Goal: Task Accomplishment & Management: Manage account settings

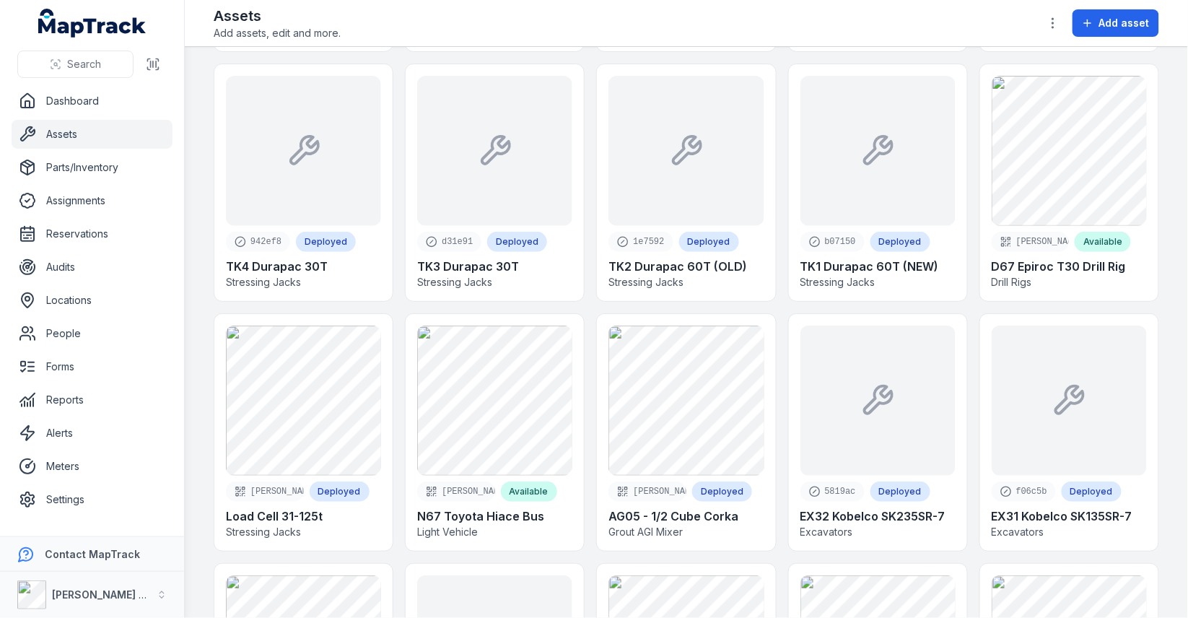
scroll to position [1534, 0]
click at [108, 299] on link "Locations" at bounding box center [92, 300] width 161 height 29
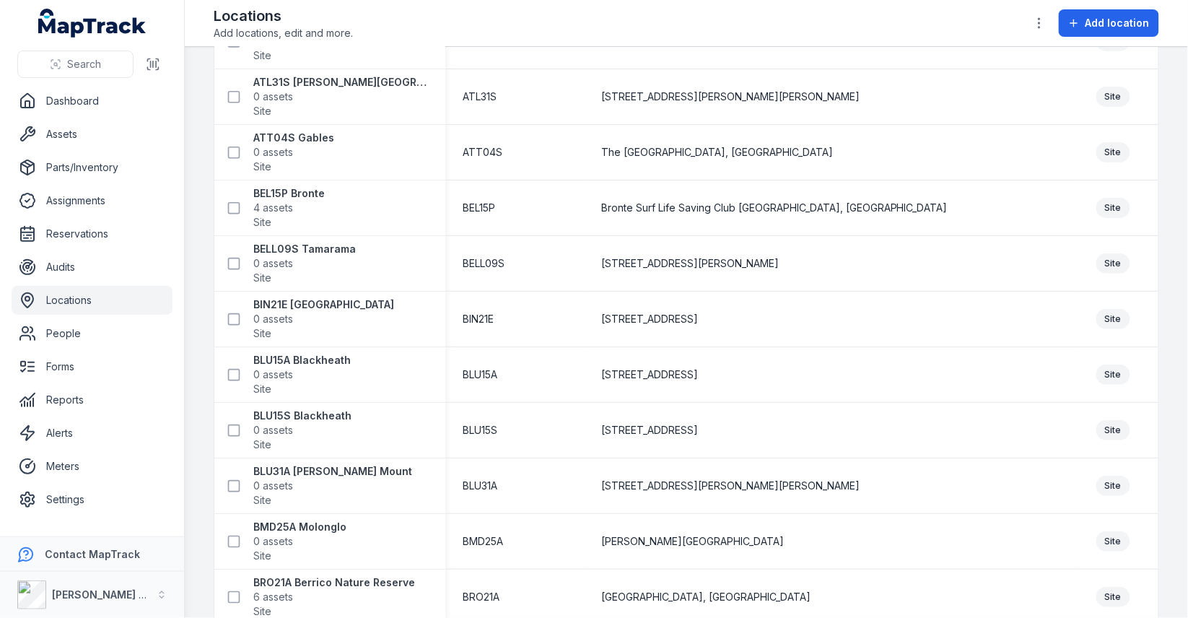
scroll to position [1534, 0]
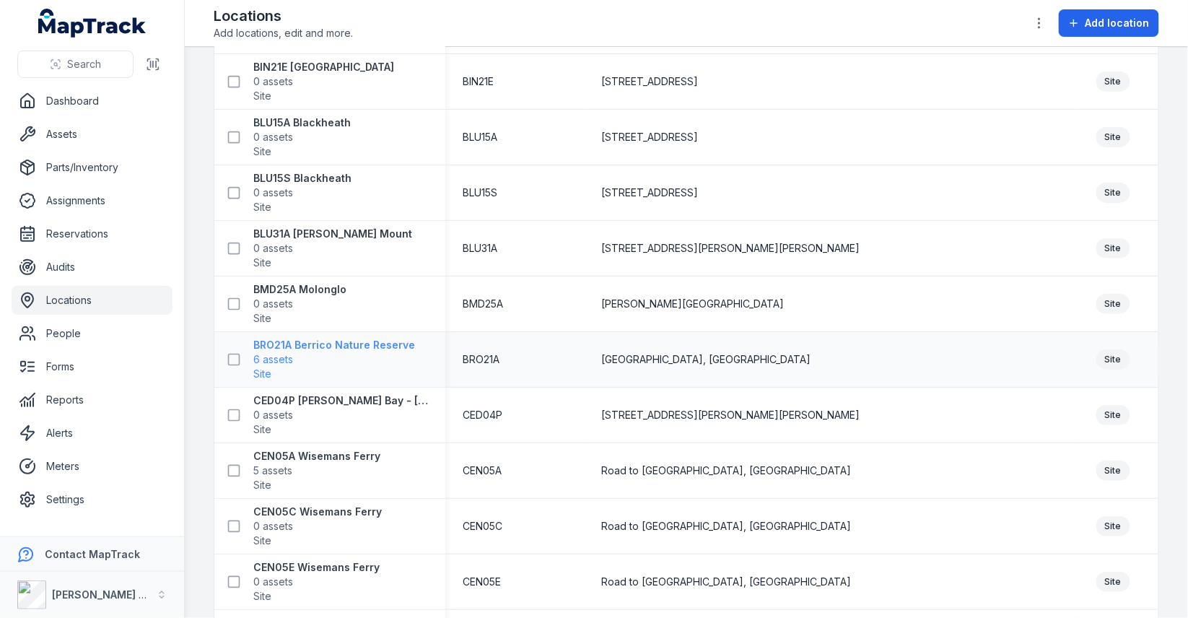
click at [328, 338] on strong "BRO21A Berrico Nature Reserve" at bounding box center [334, 345] width 162 height 14
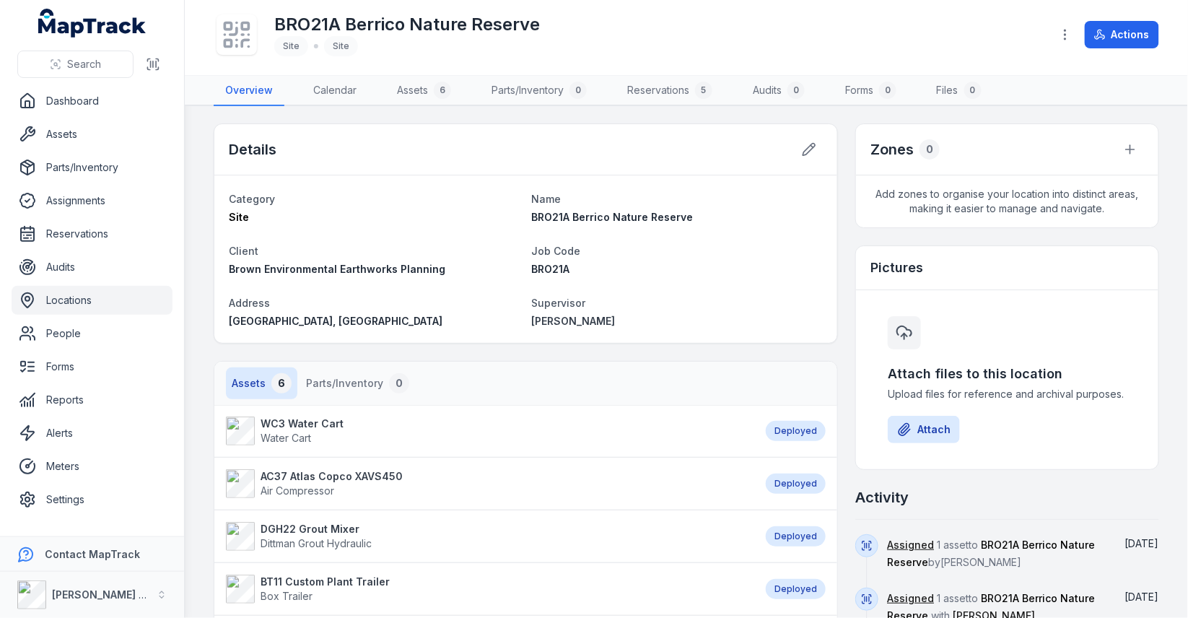
click at [242, 48] on icon at bounding box center [237, 35] width 32 height 32
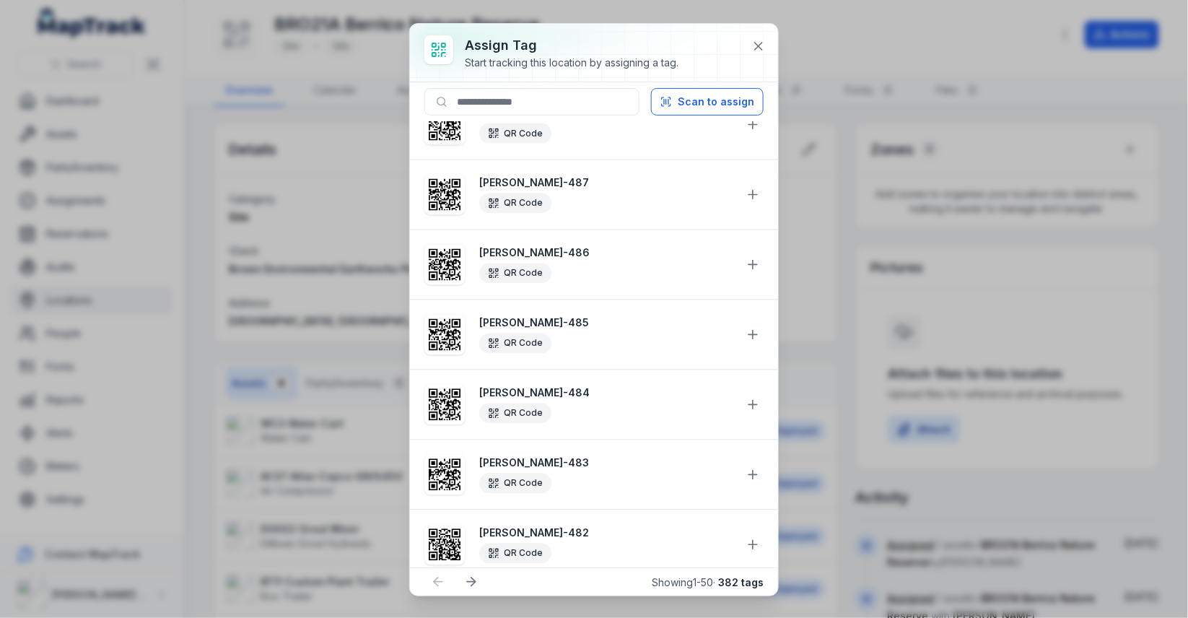
scroll to position [898, 0]
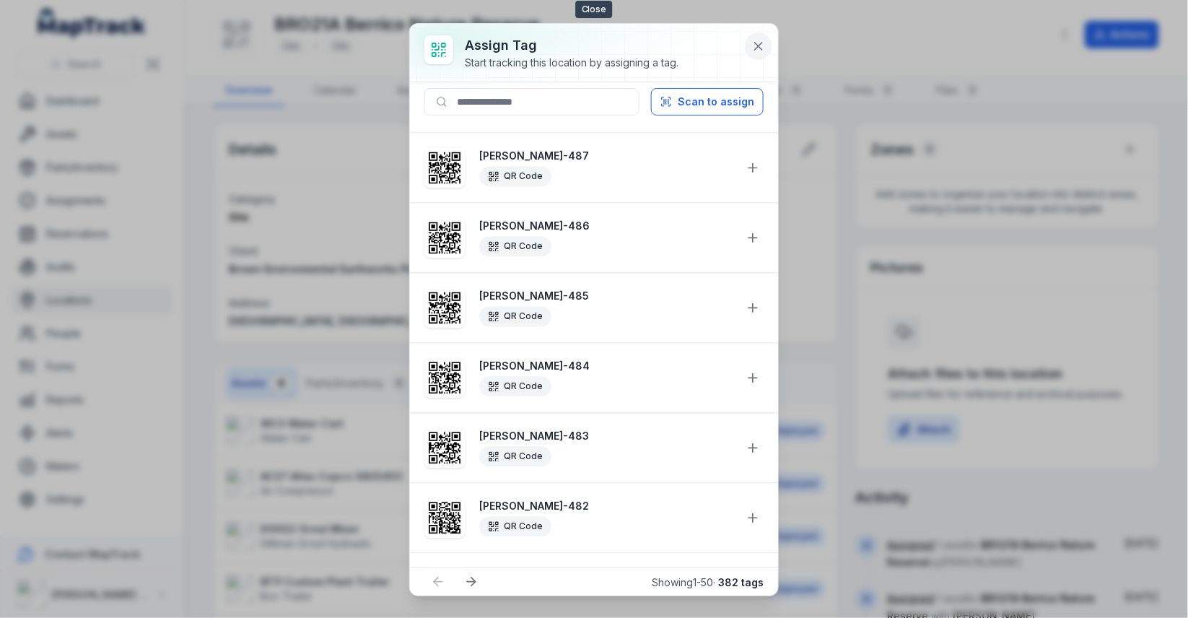
click at [753, 39] on icon at bounding box center [758, 46] width 14 height 14
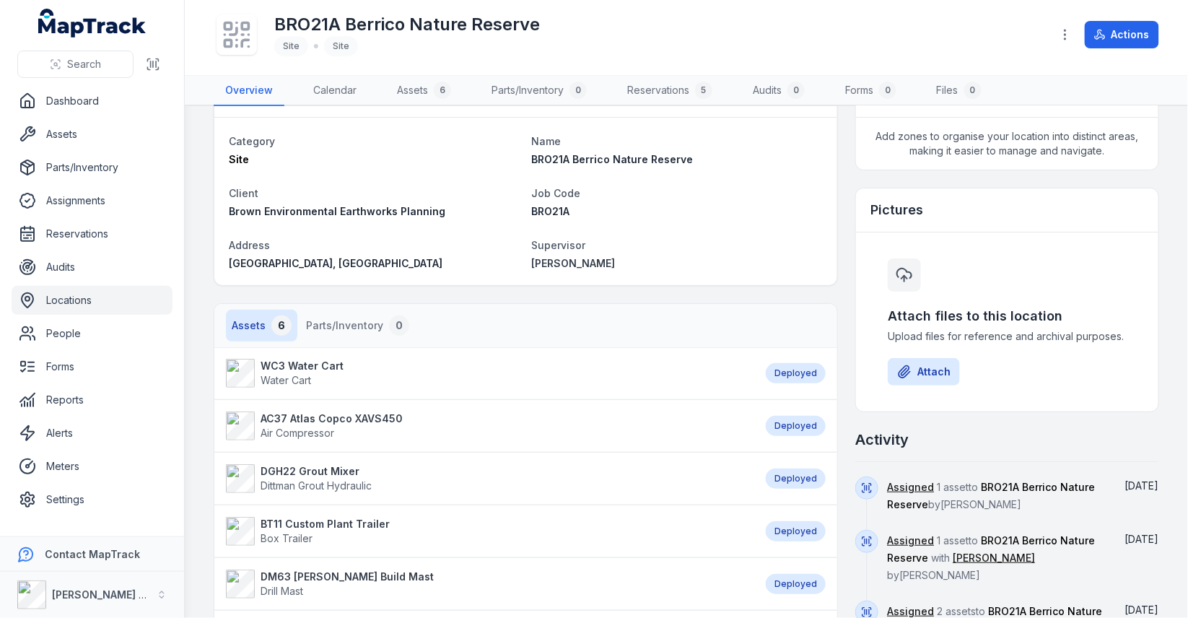
scroll to position [267, 0]
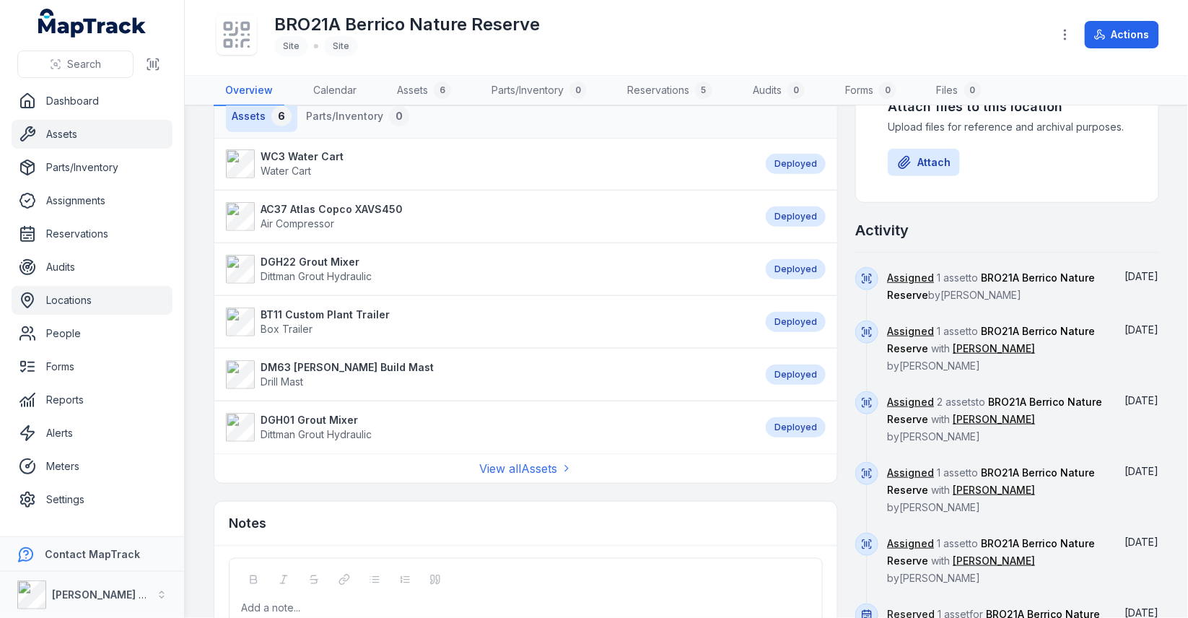
click at [105, 141] on link "Assets" at bounding box center [92, 134] width 161 height 29
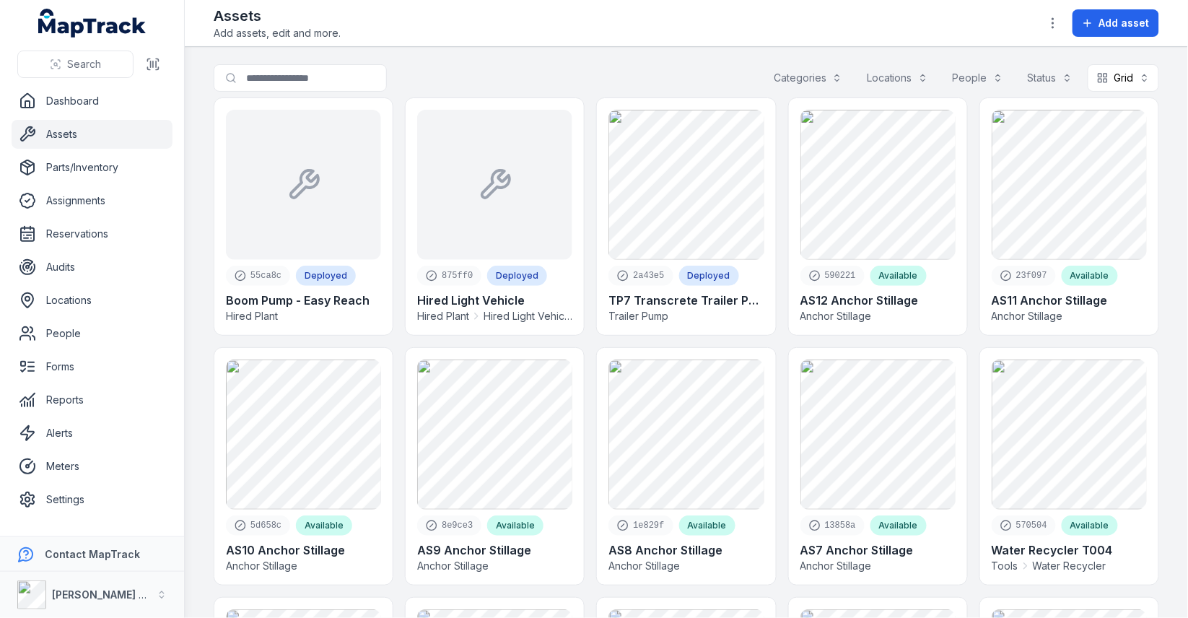
click at [80, 145] on link "Assets" at bounding box center [92, 134] width 161 height 29
click at [1047, 16] on button "button" at bounding box center [1052, 22] width 27 height 27
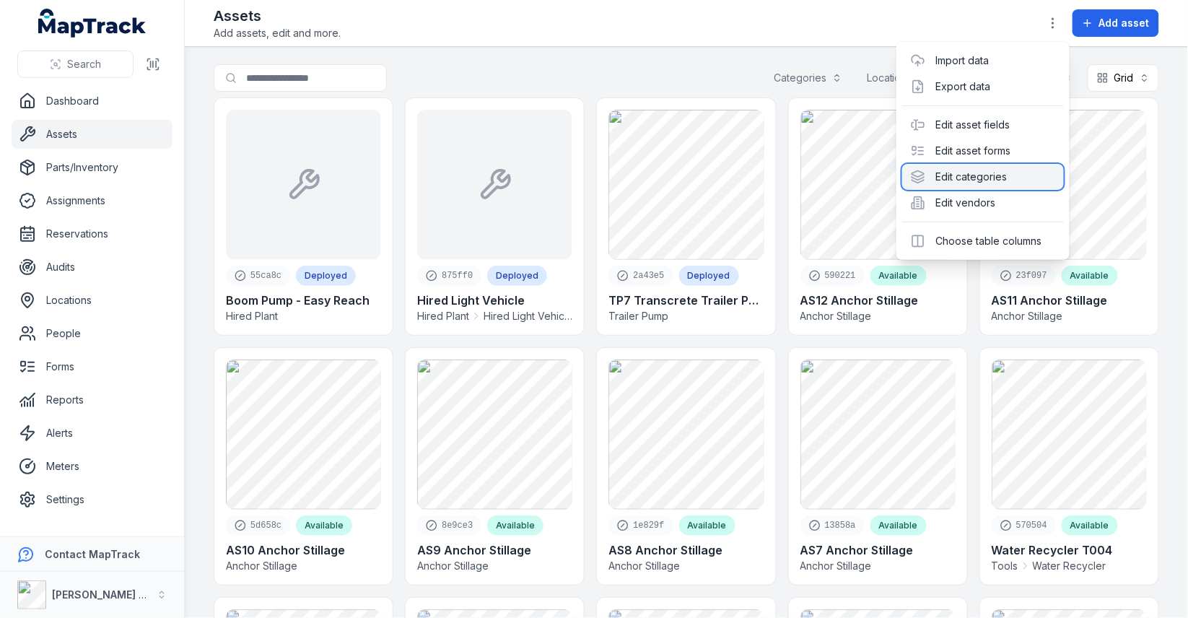
click at [977, 180] on div "Edit categories" at bounding box center [983, 177] width 162 height 26
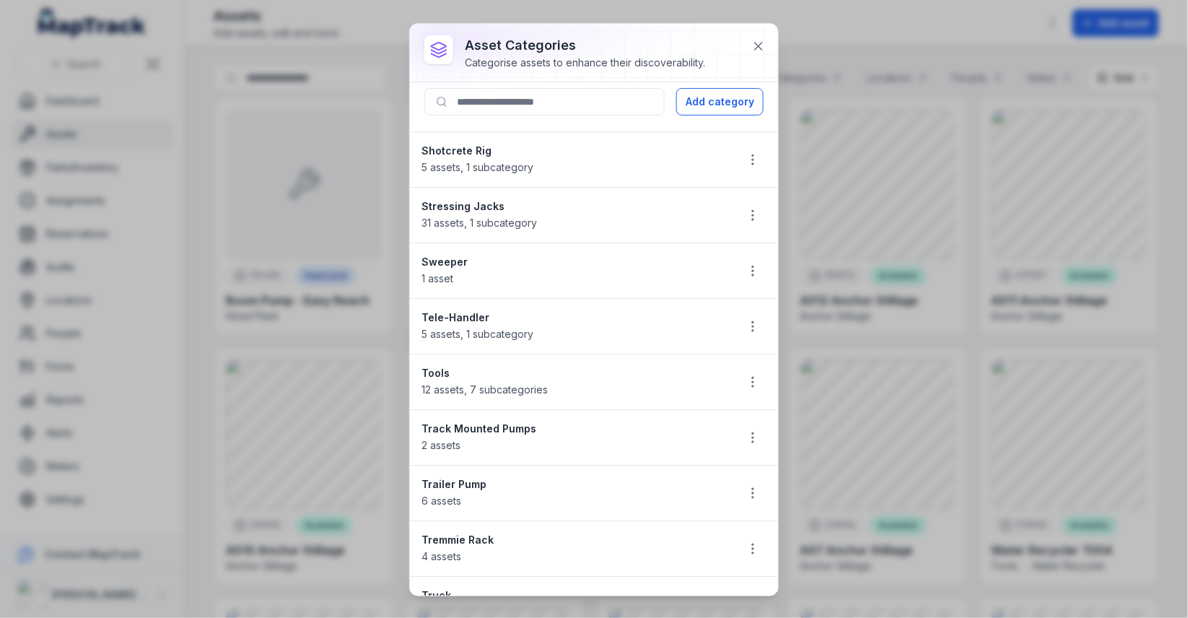
scroll to position [1377, 0]
click at [488, 201] on strong "Stressing Jacks" at bounding box center [572, 208] width 303 height 14
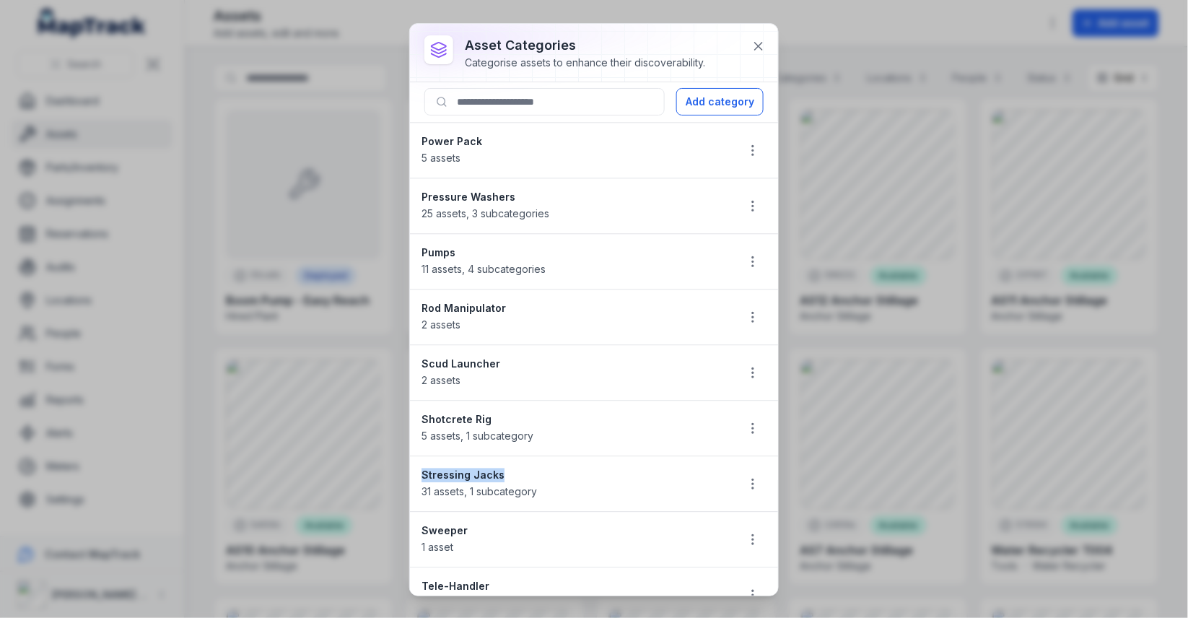
scroll to position [1102, 0]
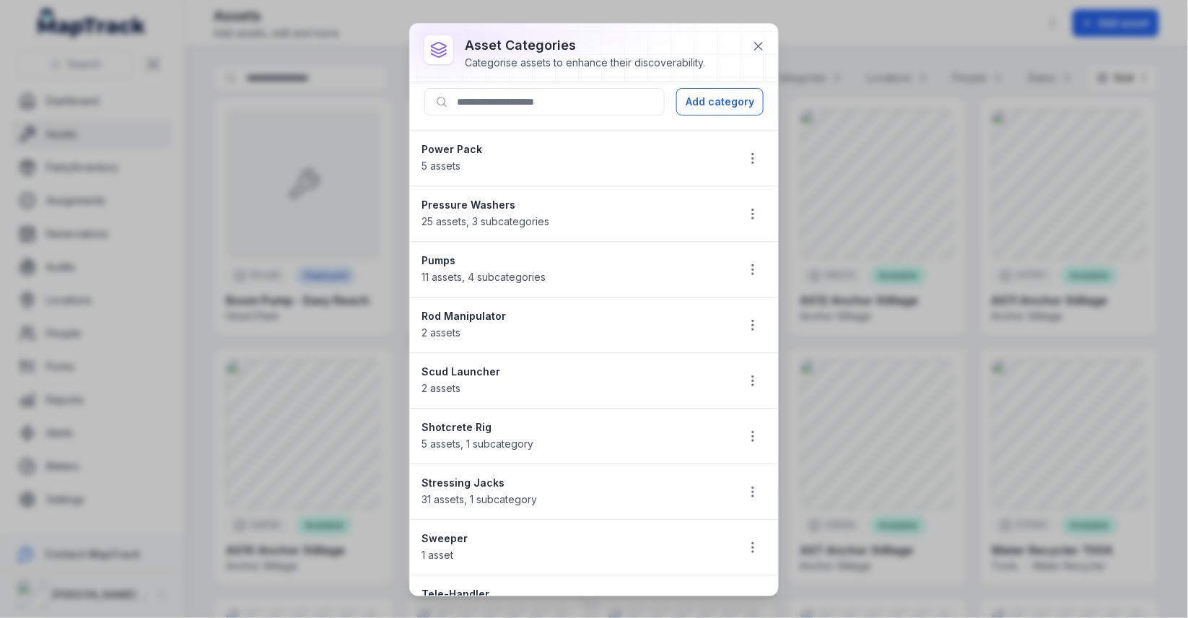
click at [458, 253] on strong "Pumps" at bounding box center [572, 260] width 303 height 14
click at [742, 255] on div at bounding box center [752, 268] width 27 height 27
click at [743, 255] on button "button" at bounding box center [752, 268] width 27 height 27
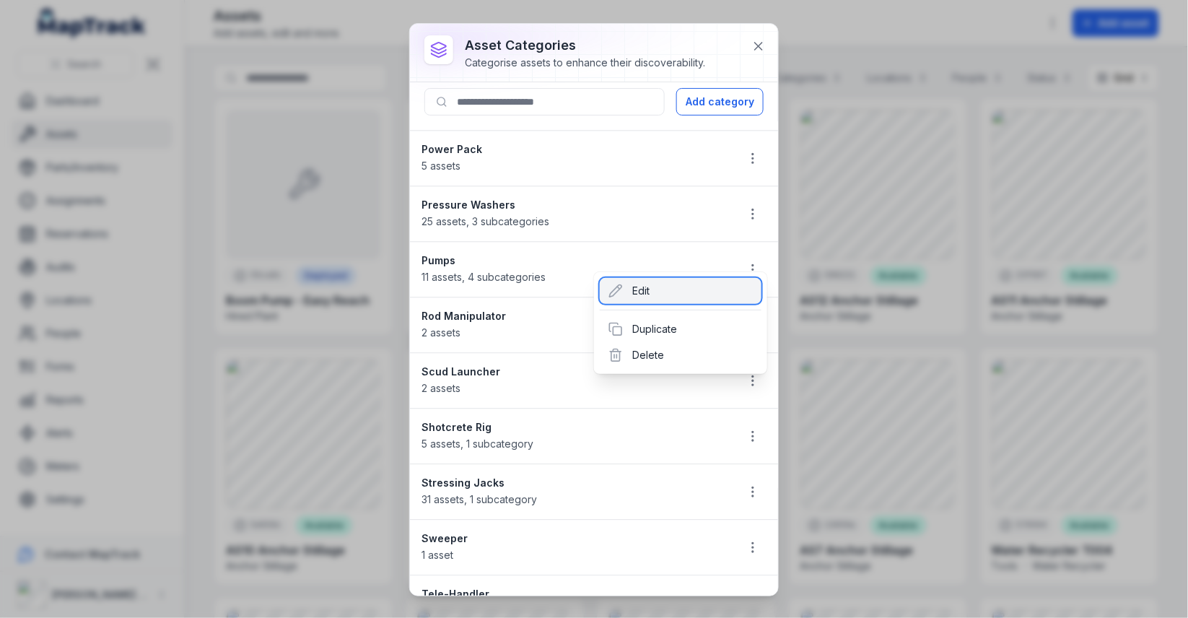
click at [685, 294] on div "Edit" at bounding box center [681, 291] width 162 height 26
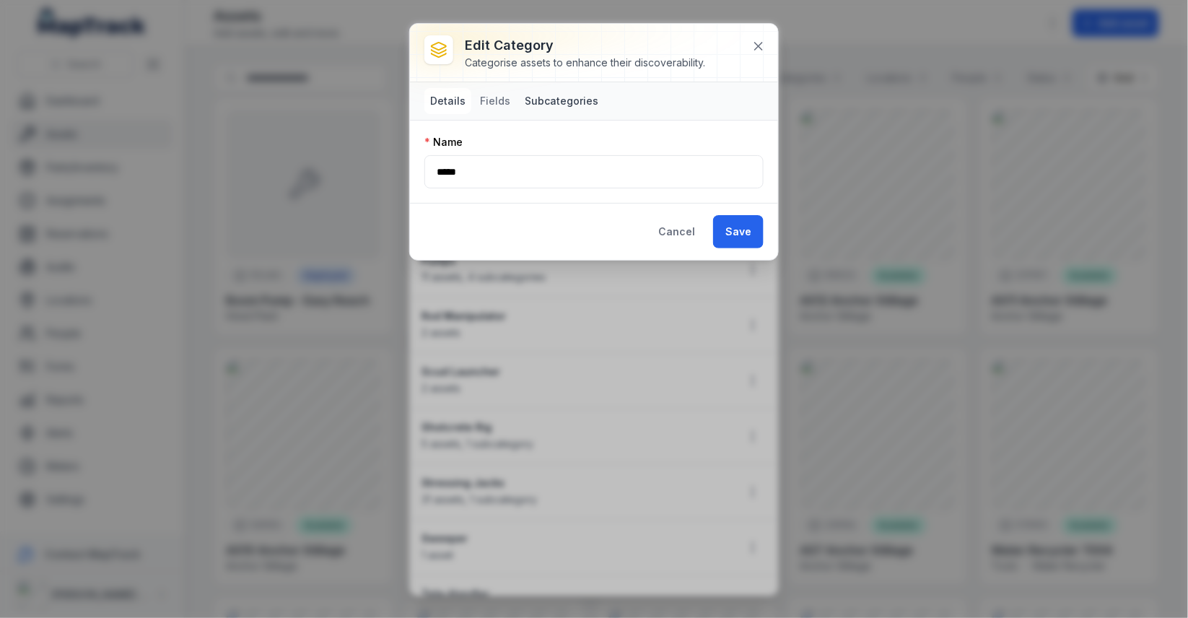
click at [527, 102] on button "Subcategories" at bounding box center [561, 101] width 85 height 26
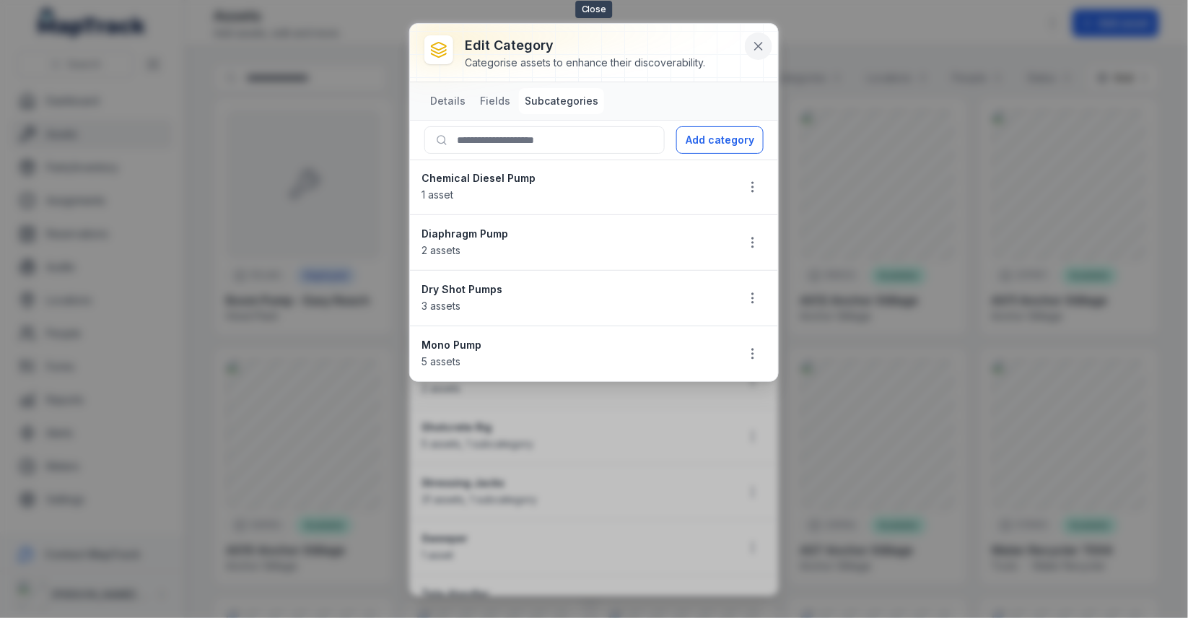
click at [753, 37] on button at bounding box center [758, 45] width 27 height 27
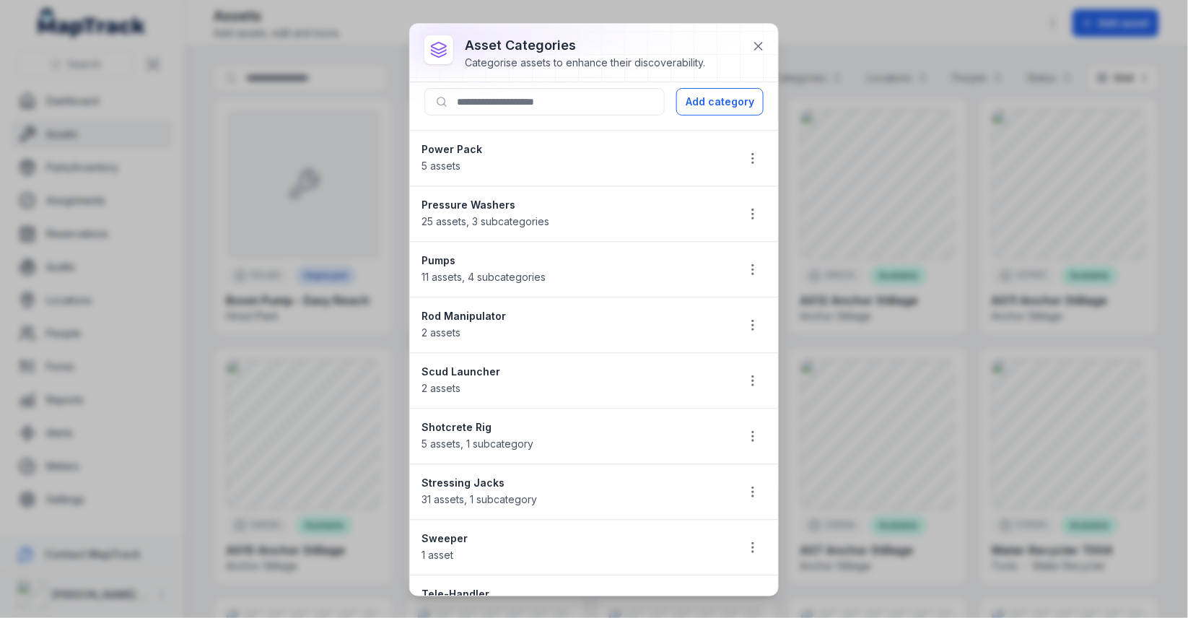
scroll to position [1054, 0]
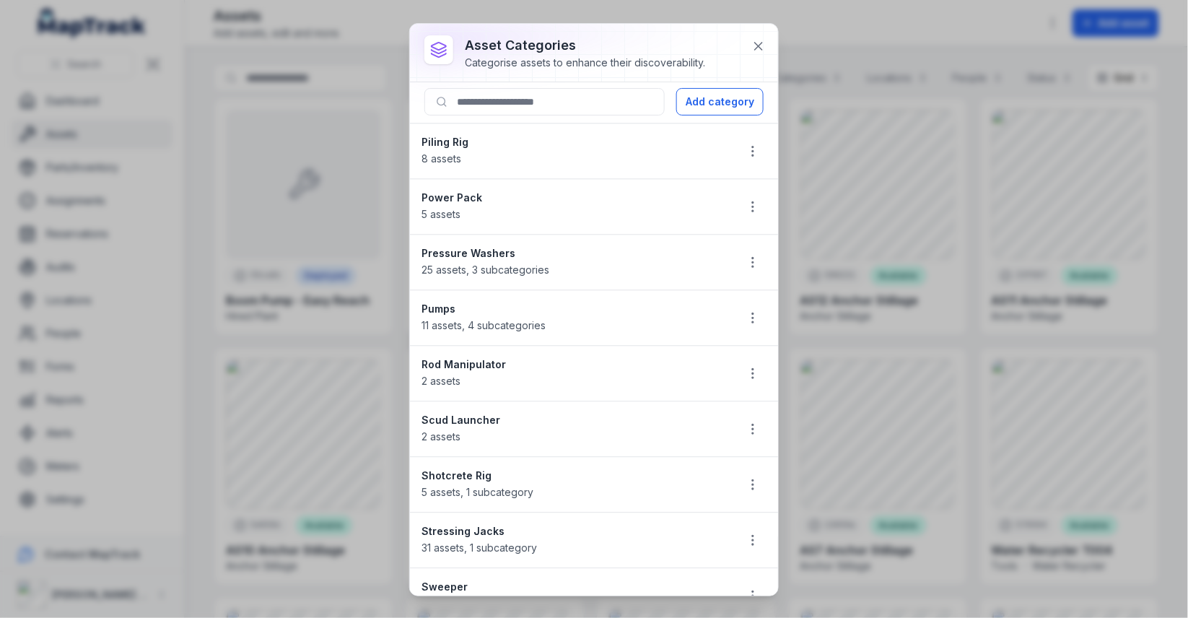
click at [514, 246] on strong "Pressure Washers" at bounding box center [572, 253] width 303 height 14
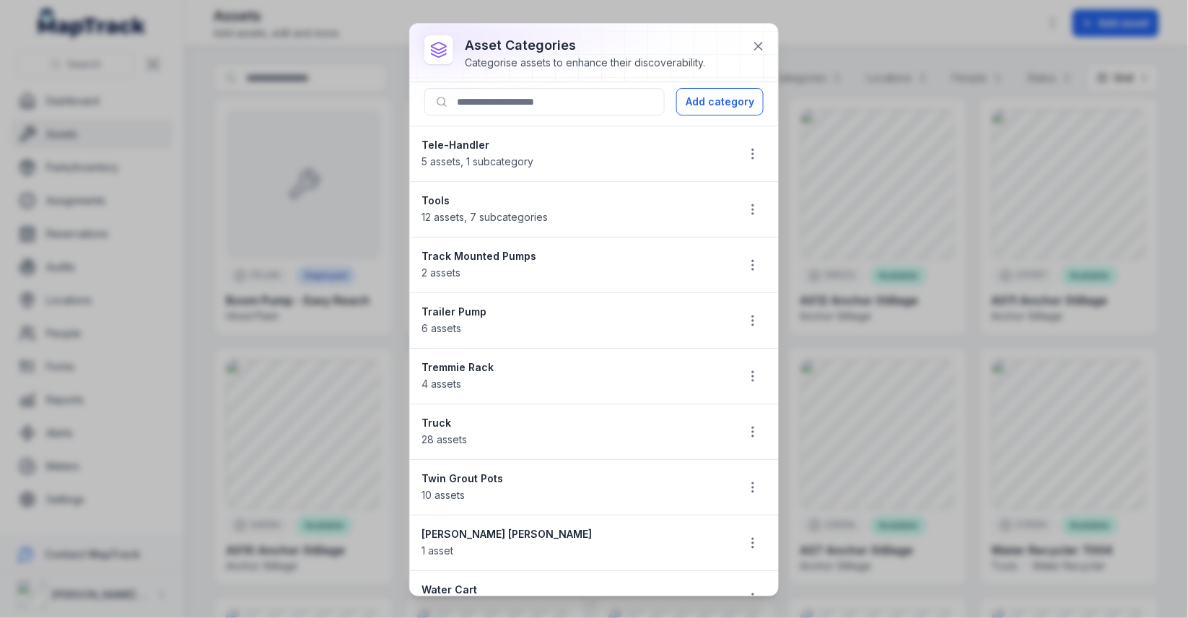
scroll to position [1666, 0]
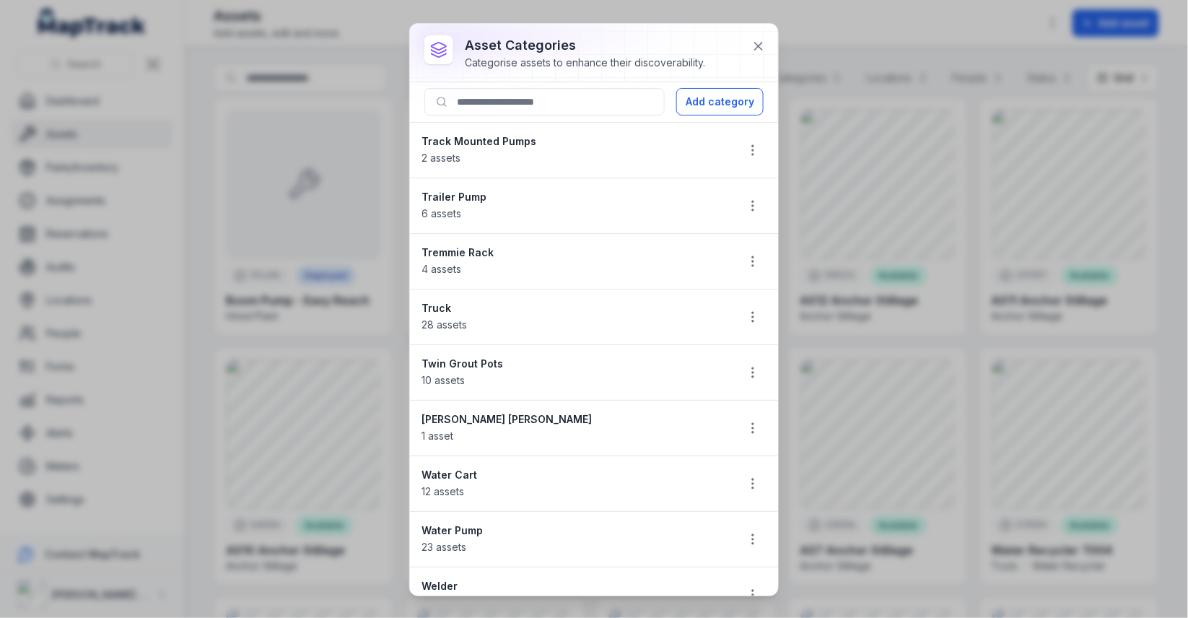
click at [446, 301] on strong "Truck" at bounding box center [572, 308] width 303 height 14
click at [583, 301] on div "Truck 28 assets" at bounding box center [572, 317] width 303 height 32
click at [312, 238] on div "asset categories Categorise assets to enhance their discoverability. Add catego…" at bounding box center [594, 309] width 1188 height 618
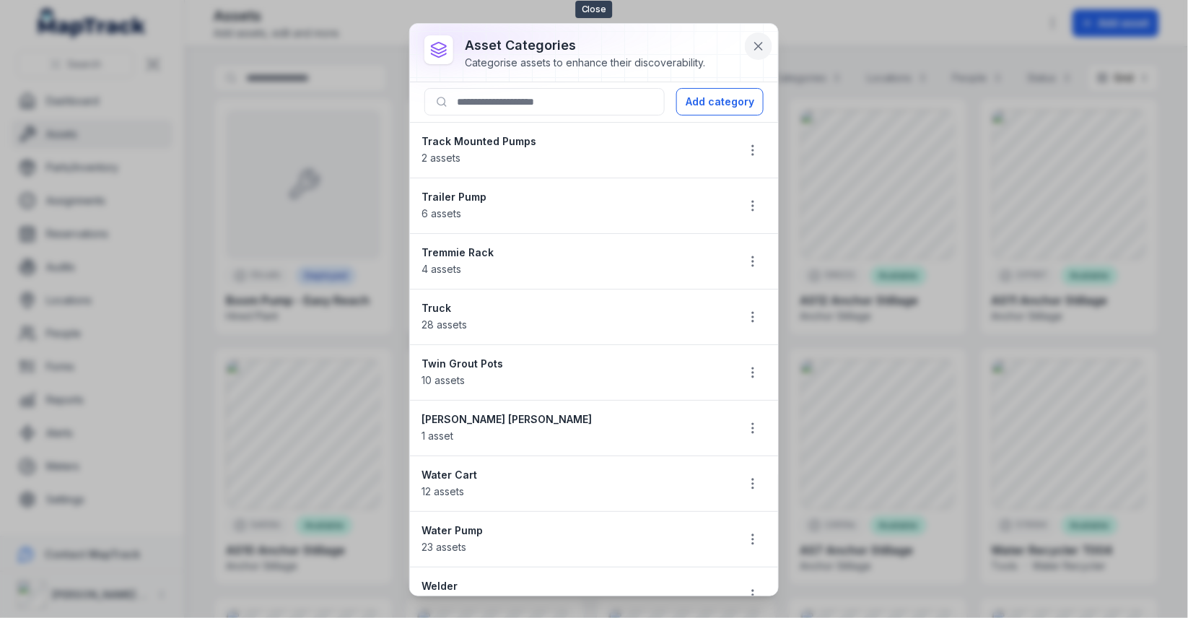
click at [753, 50] on icon at bounding box center [758, 46] width 14 height 14
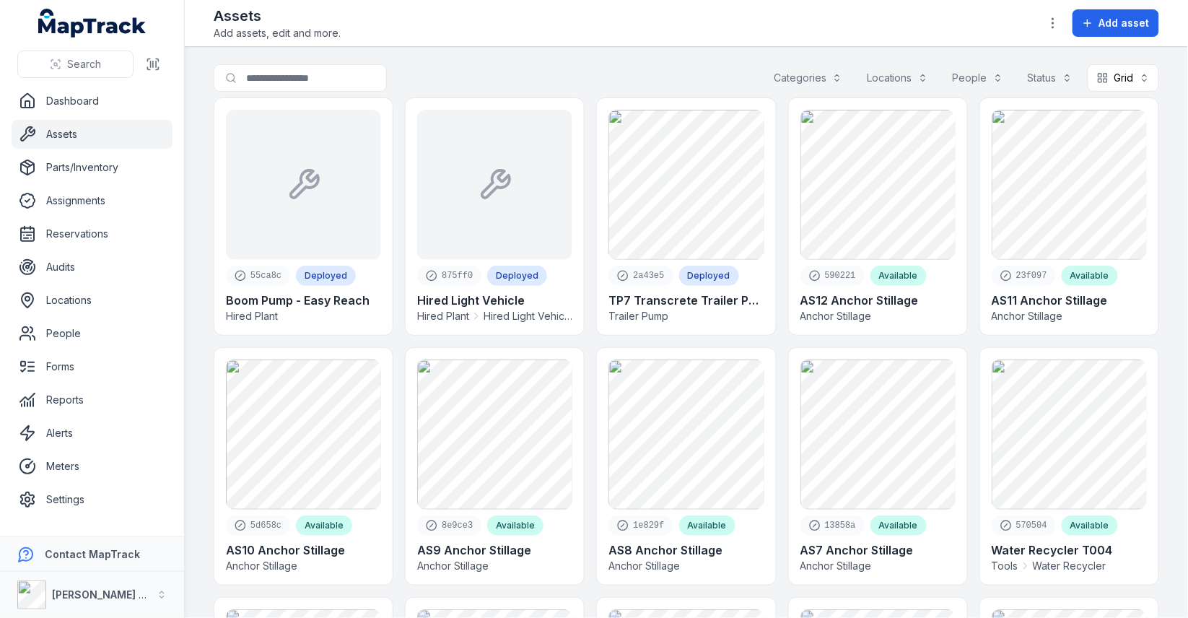
click at [838, 79] on div "Categories" at bounding box center [807, 77] width 87 height 27
